Goal: Task Accomplishment & Management: Use online tool/utility

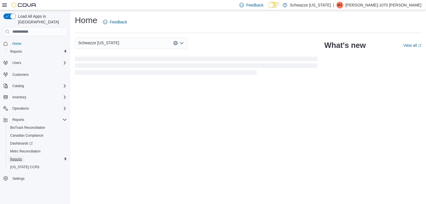
click at [15, 157] on span "Reports" at bounding box center [16, 159] width 12 height 5
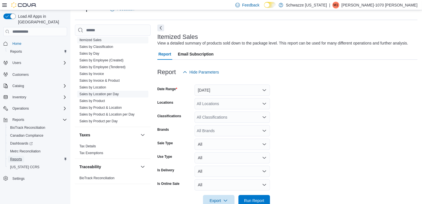
scroll to position [386, 0]
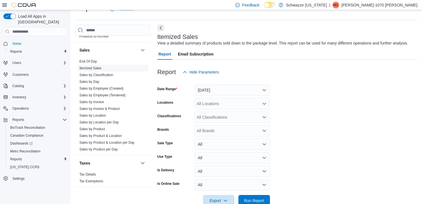
click at [100, 66] on link "Itemized Sales" at bounding box center [90, 68] width 22 height 4
click at [250, 88] on button "Yesterday" at bounding box center [231, 89] width 75 height 11
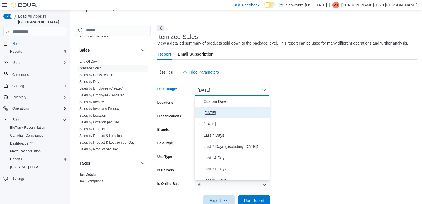
click at [212, 112] on span "Today" at bounding box center [235, 112] width 64 height 7
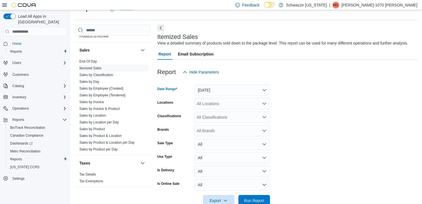
click at [253, 104] on div "All Locations" at bounding box center [231, 103] width 75 height 11
type input "***"
click at [235, 112] on span "RGO 1 Midtown" at bounding box center [223, 113] width 28 height 6
click at [290, 113] on form "Date Range Today Locations RGO 1 Midtown Classifications All Classifications Br…" at bounding box center [287, 142] width 260 height 128
click at [257, 118] on div "All Classifications" at bounding box center [231, 116] width 75 height 11
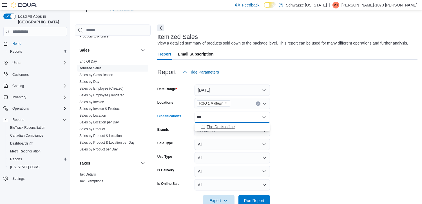
type input "***"
click at [233, 125] on span "The Doc's office" at bounding box center [220, 127] width 28 height 6
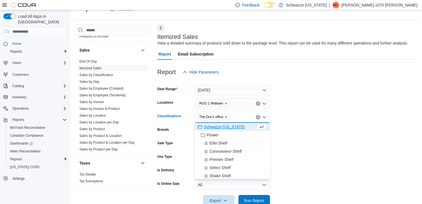
click at [341, 149] on form "Date Range Today Locations RGO 1 Midtown Classifications The Doc's office Combo…" at bounding box center [287, 142] width 260 height 128
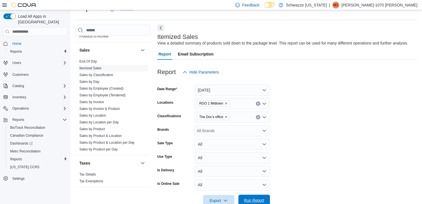
click at [255, 198] on span "Run Report" at bounding box center [254, 200] width 20 height 6
click at [215, 199] on span "Export" at bounding box center [218, 199] width 25 height 11
click at [225, 165] on span "Export to Excel" at bounding box center [219, 166] width 25 height 5
click at [406, 5] on p "Monica-1070 Becerra" at bounding box center [379, 5] width 76 height 7
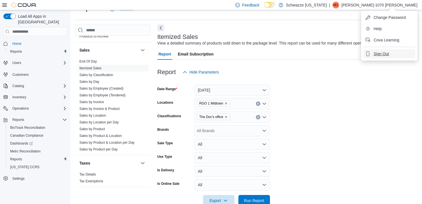
click at [381, 55] on span "Sign Out" at bounding box center [380, 54] width 15 height 6
